Goal: Register for event/course

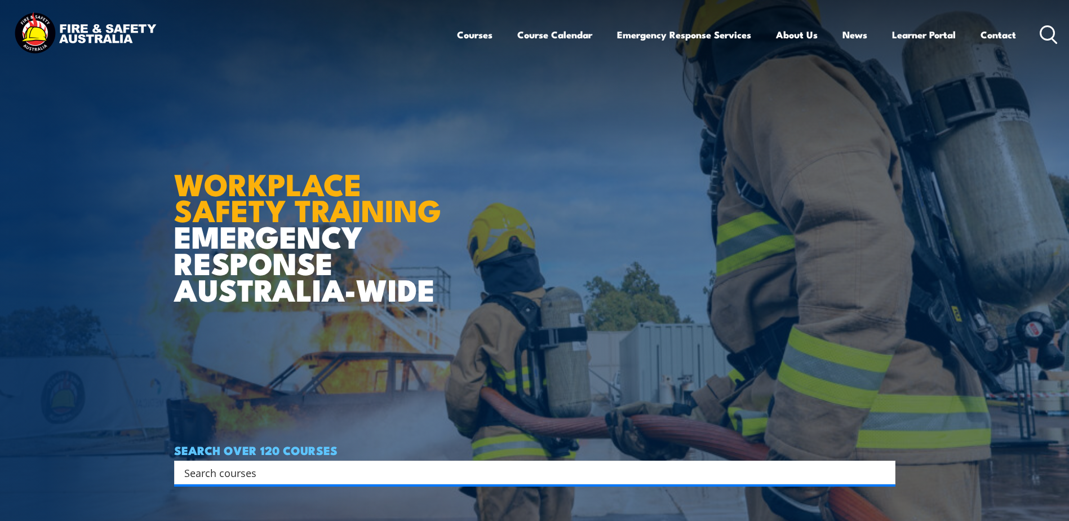
click at [1049, 37] on icon at bounding box center [1049, 34] width 18 height 19
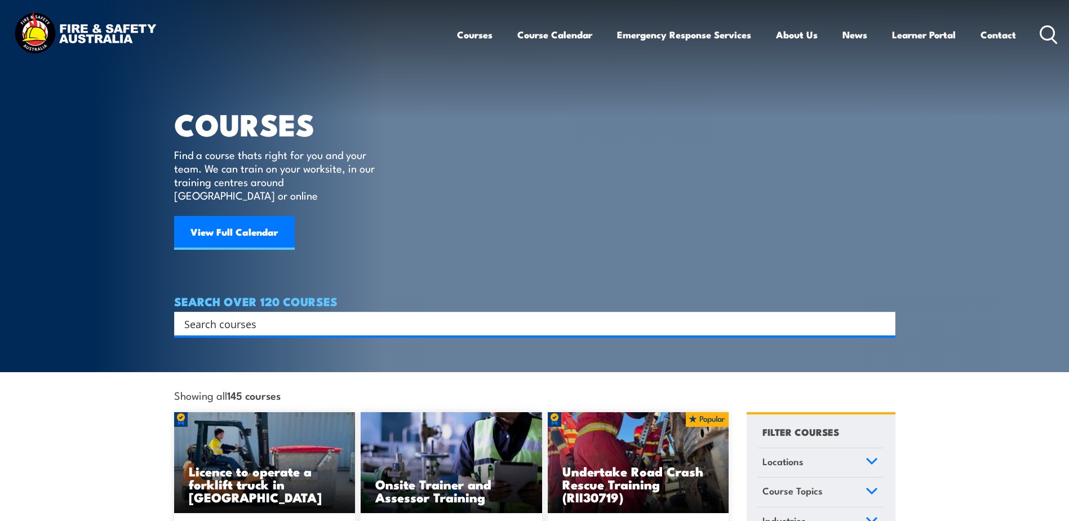
click at [285, 315] on input "Search input" at bounding box center [527, 323] width 687 height 17
type input "fire extinguisher inspect"
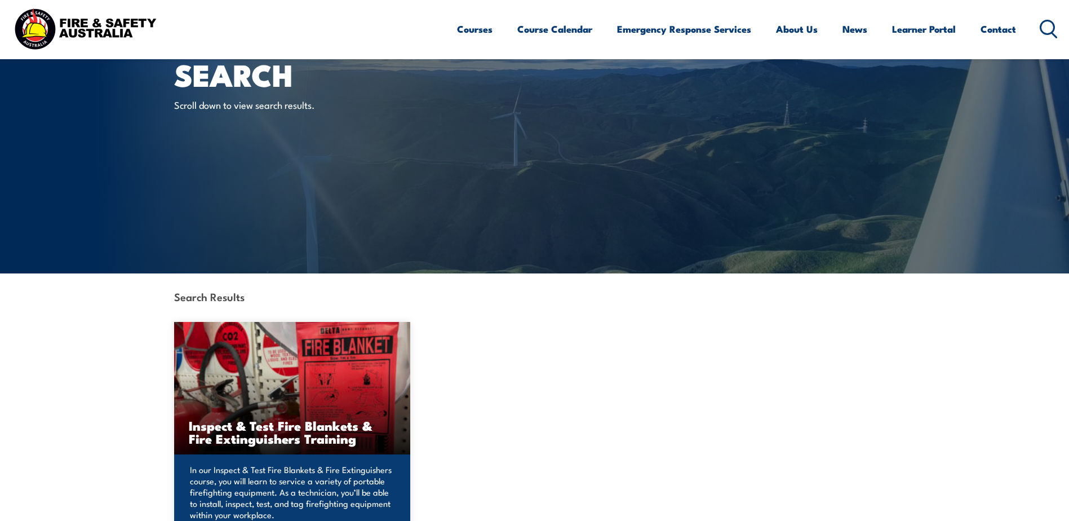
scroll to position [56, 0]
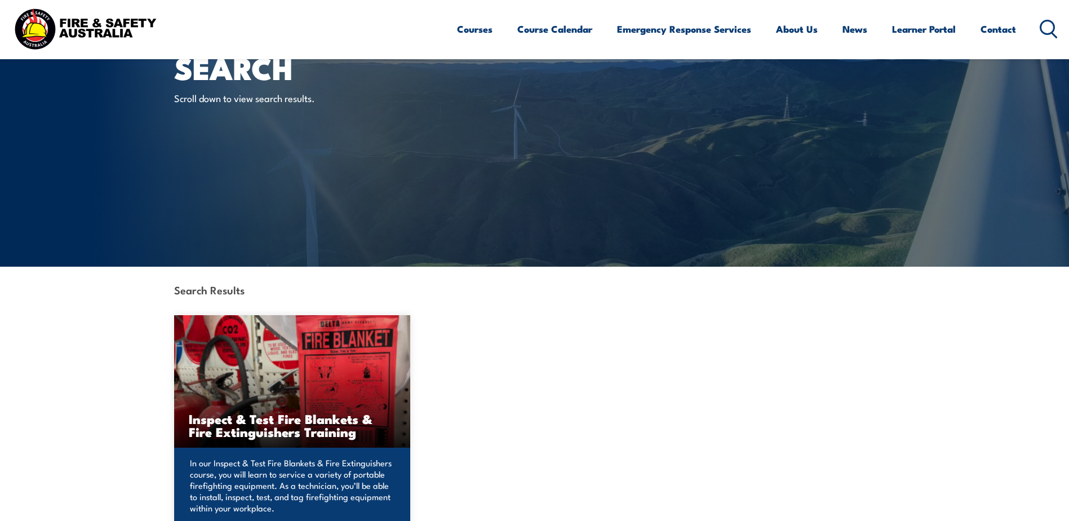
click at [335, 386] on img at bounding box center [292, 381] width 237 height 132
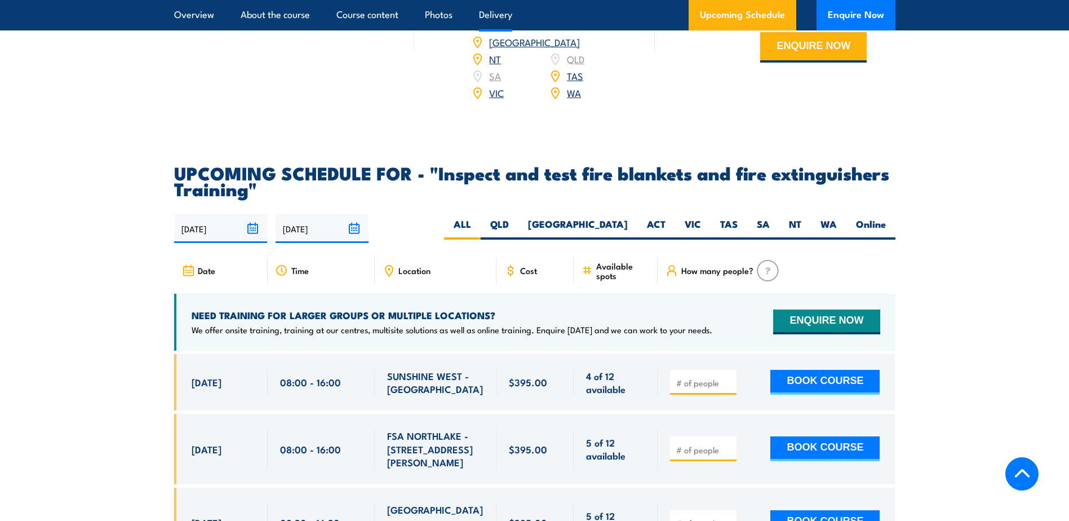
scroll to position [1917, 0]
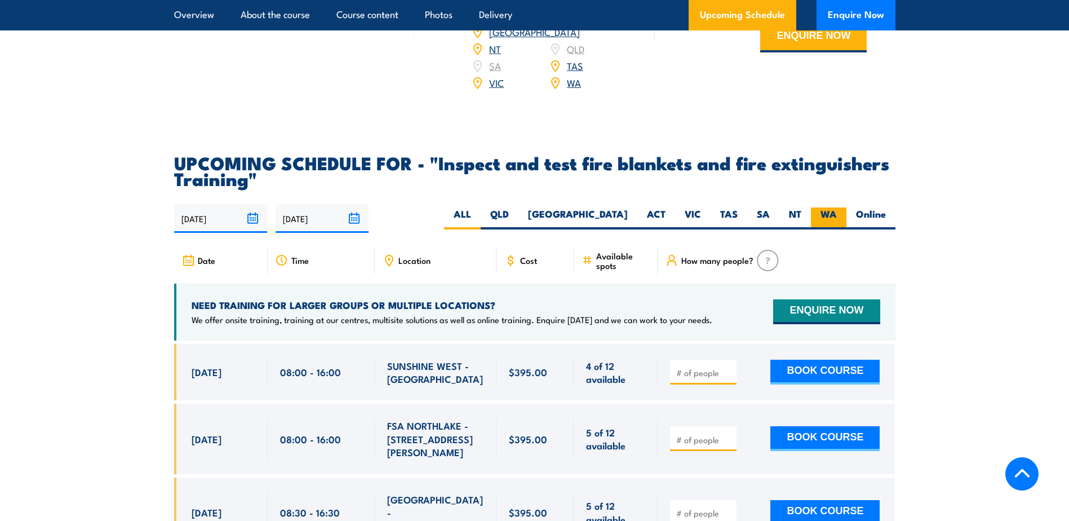
click at [822, 229] on label "WA" at bounding box center [829, 218] width 36 height 22
click at [837, 215] on input "WA" at bounding box center [840, 210] width 7 height 7
radio input "true"
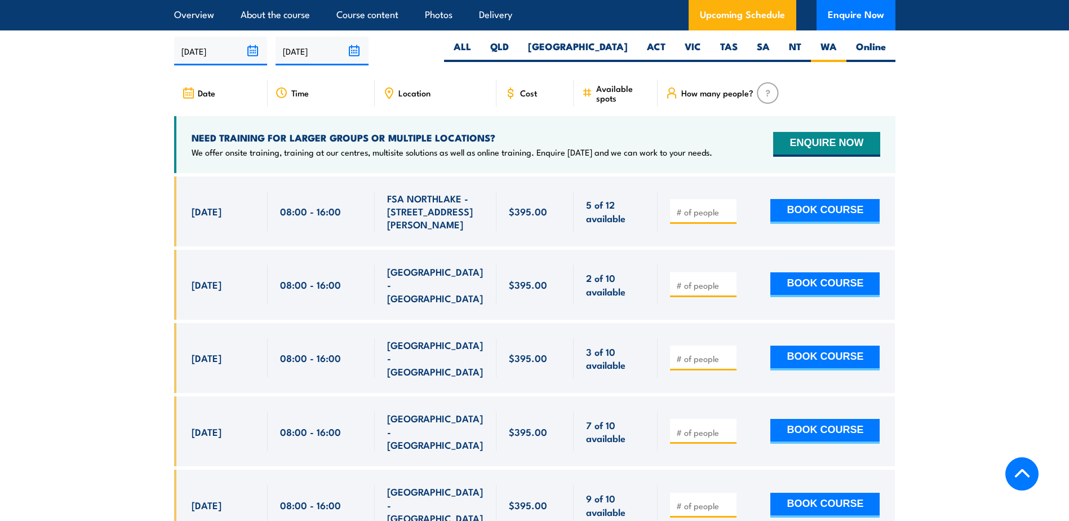
scroll to position [2094, 0]
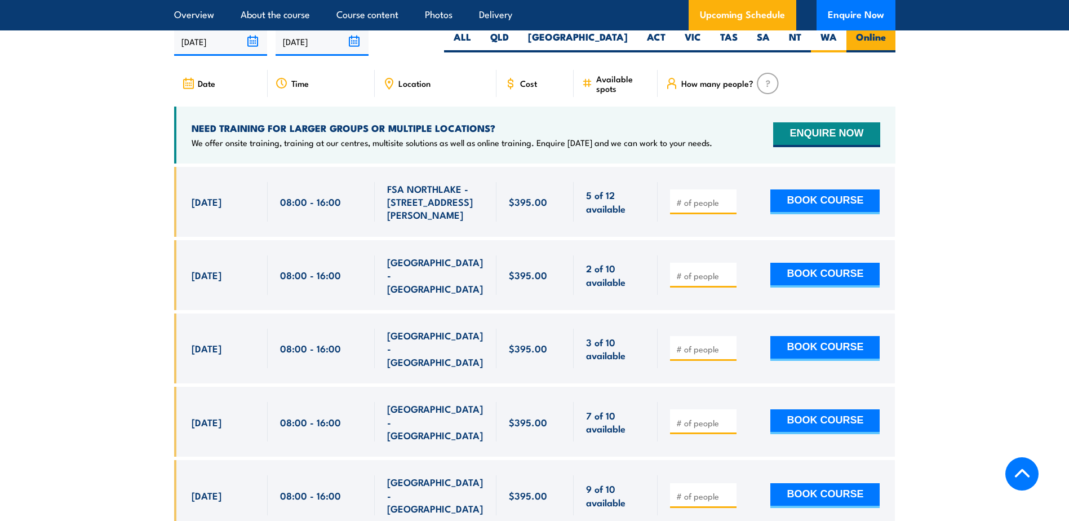
click at [874, 52] on label "Online" at bounding box center [871, 41] width 49 height 22
click at [886, 38] on input "Online" at bounding box center [889, 33] width 7 height 7
radio input "true"
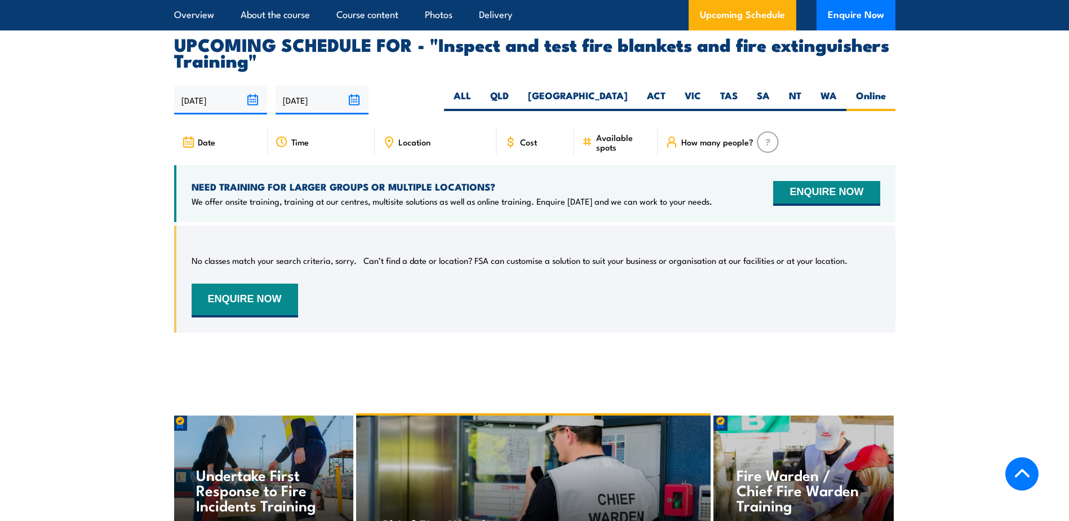
scroll to position [2094, 0]
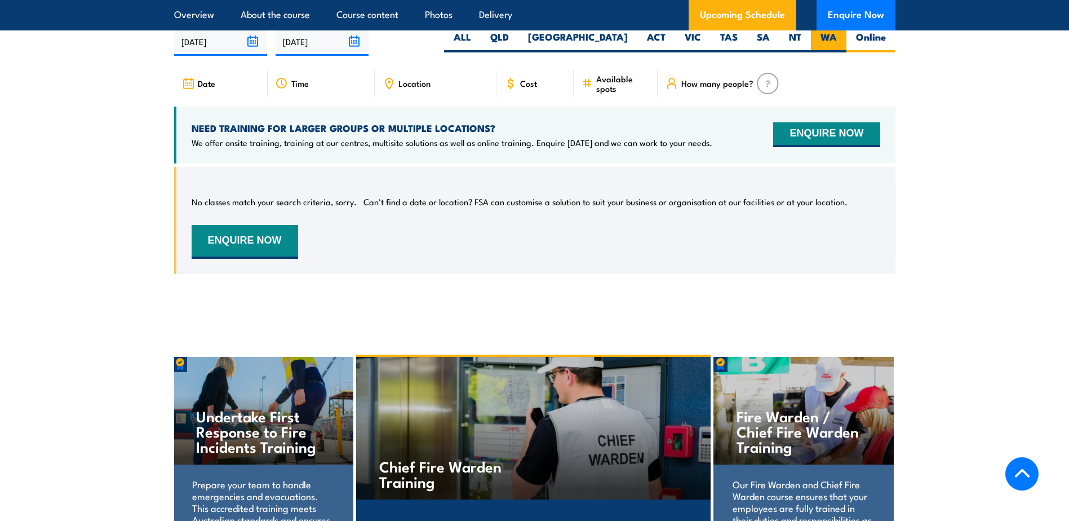
click at [826, 52] on label "WA" at bounding box center [829, 41] width 36 height 22
click at [837, 38] on input "WA" at bounding box center [840, 33] width 7 height 7
radio input "true"
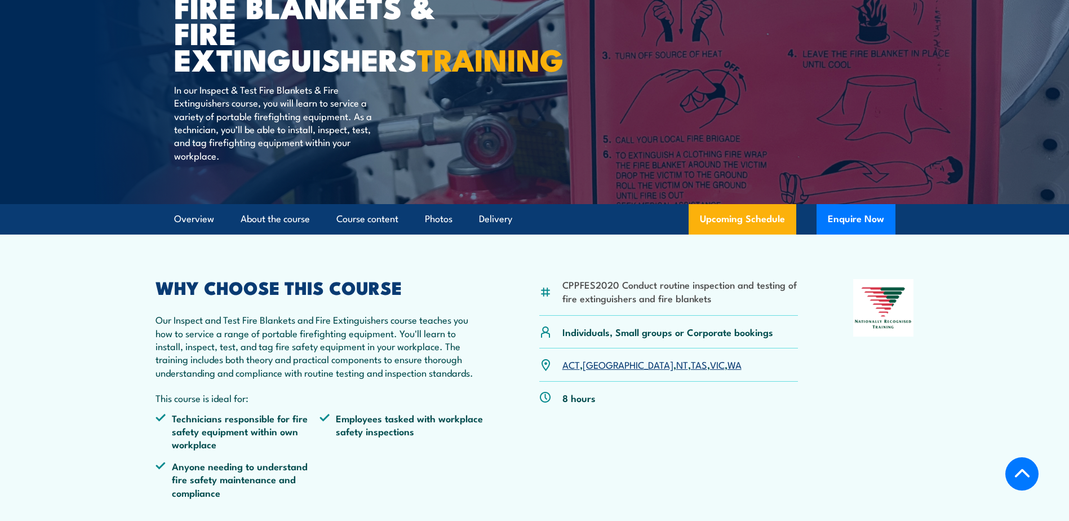
scroll to position [346, 0]
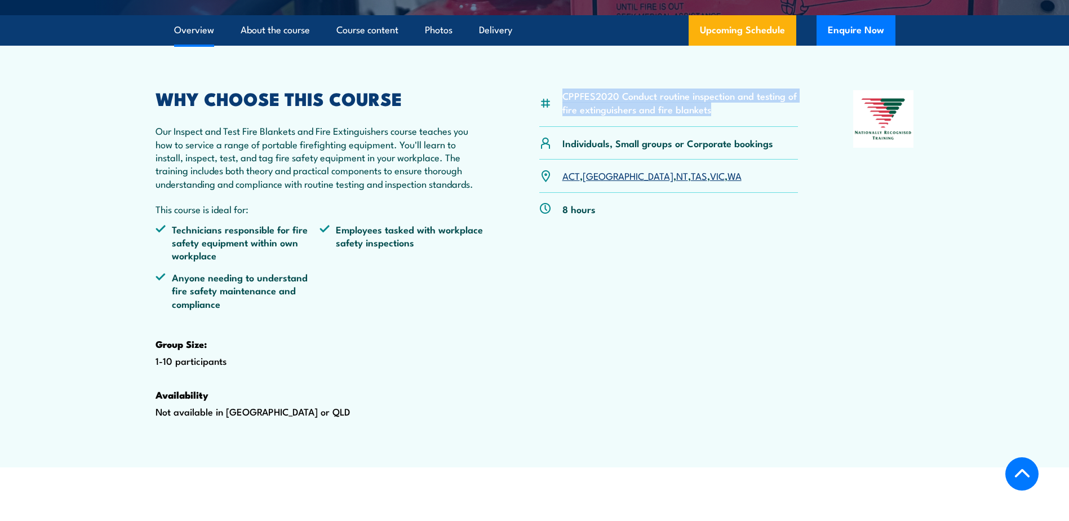
drag, startPoint x: 563, startPoint y: 122, endPoint x: 789, endPoint y: 141, distance: 226.9
click at [789, 116] on li "CPPFES2020 Conduct routine inspection and testing of fire extinguishers and fir…" at bounding box center [681, 102] width 236 height 26
copy li "CPPFES2020 Conduct routine inspection and testing of fire extinguishers and fir…"
